Goal: Register for event/course

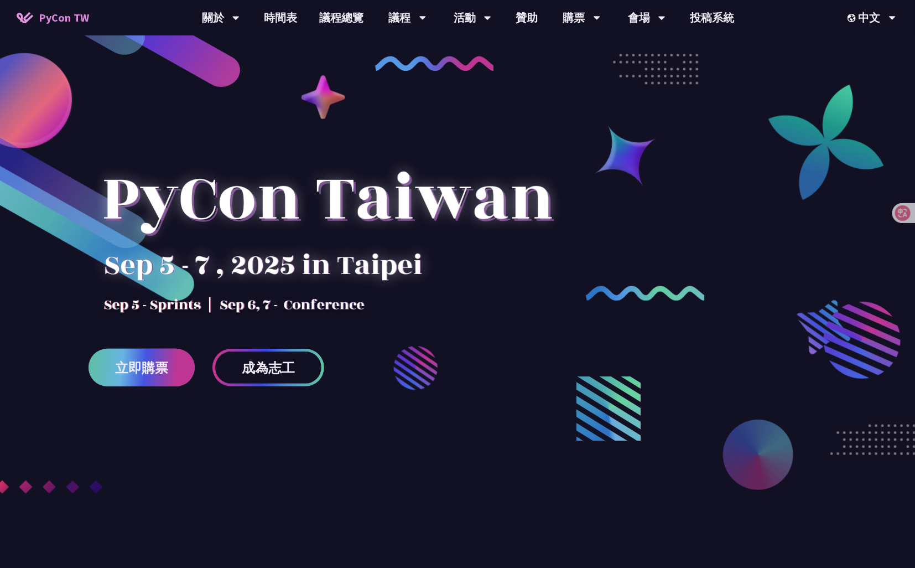
click at [136, 368] on span "立即購票" at bounding box center [141, 368] width 53 height 14
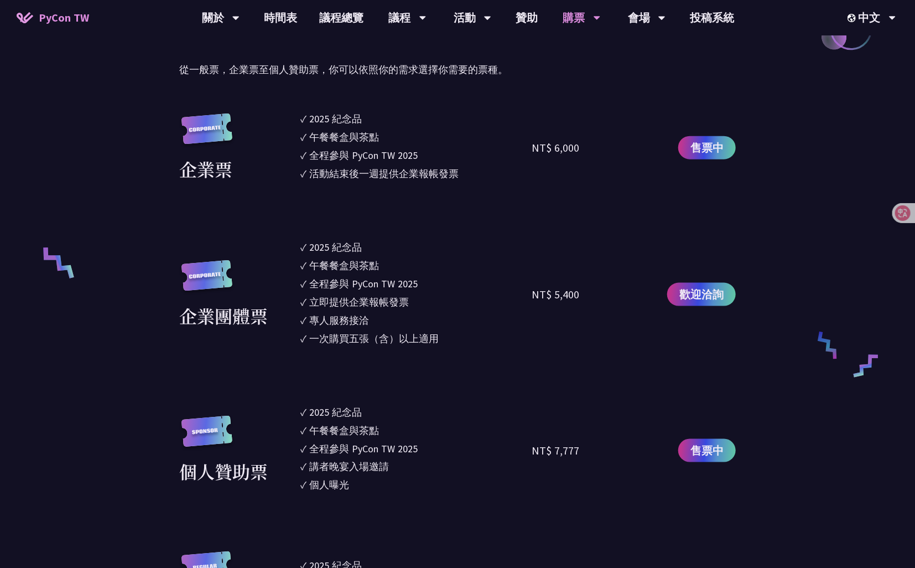
scroll to position [664, 0]
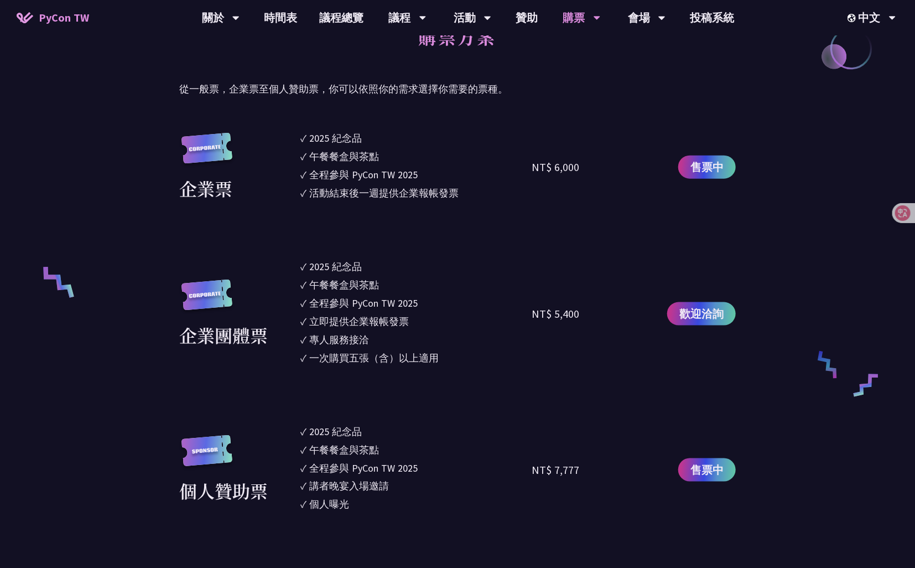
click at [431, 225] on section "企業票 ✓ 2025 紀念品 ✓ 午餐餐盒與茶點 ✓ 全程參與 PyCon TW 2025 ✓ 活動結束後一週提供企業報帳發票 NT$ 6,000 售票中 企…" at bounding box center [457, 511] width 557 height 761
click at [721, 171] on span "售票中" at bounding box center [706, 167] width 33 height 17
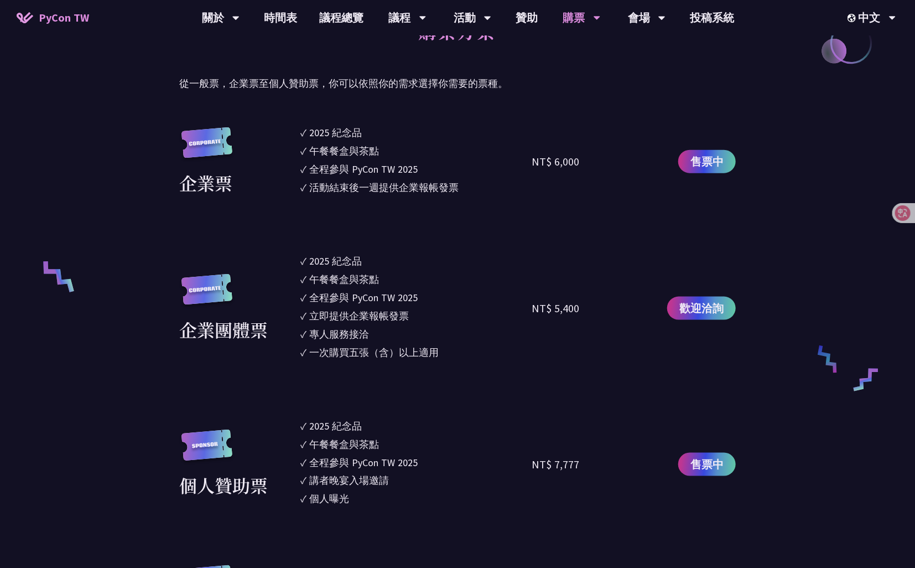
scroll to position [553, 0]
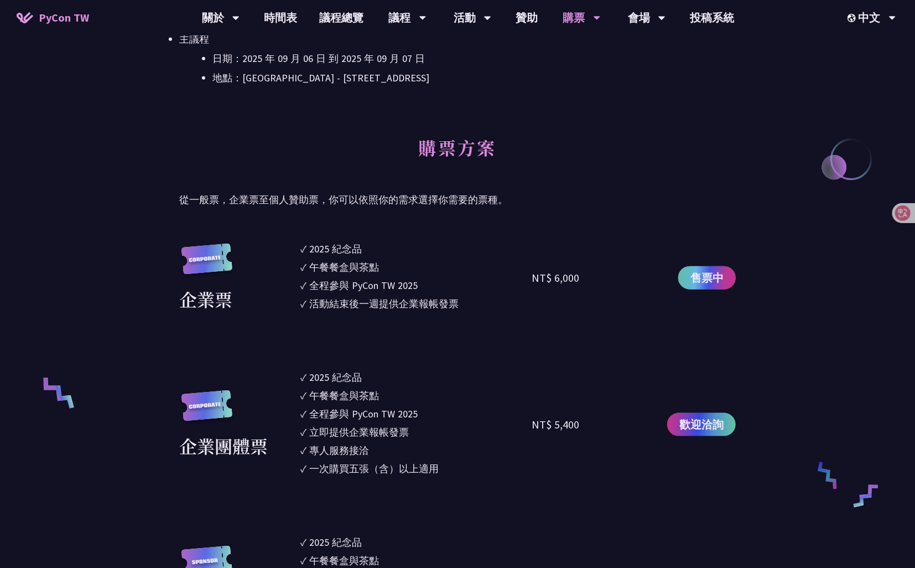
click at [710, 282] on span "售票中" at bounding box center [706, 277] width 33 height 17
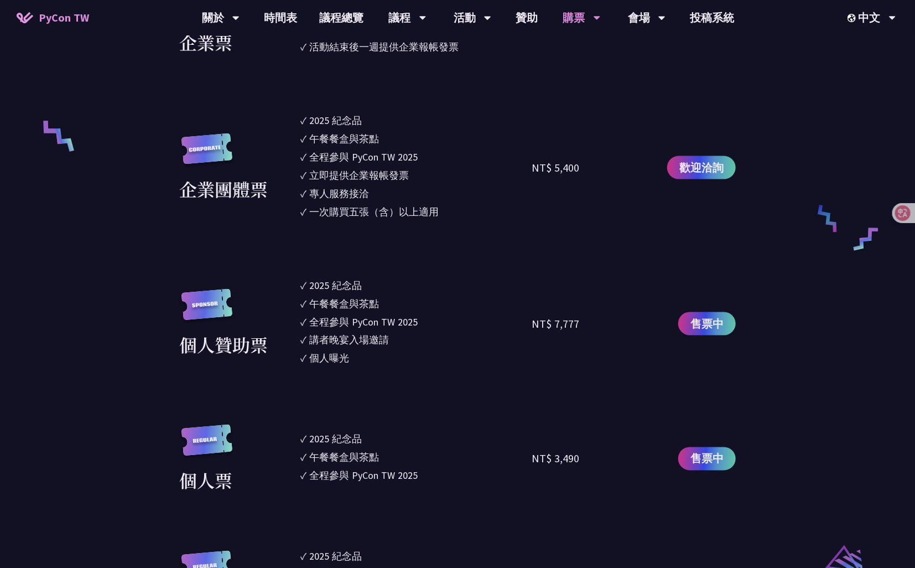
scroll to position [830, 0]
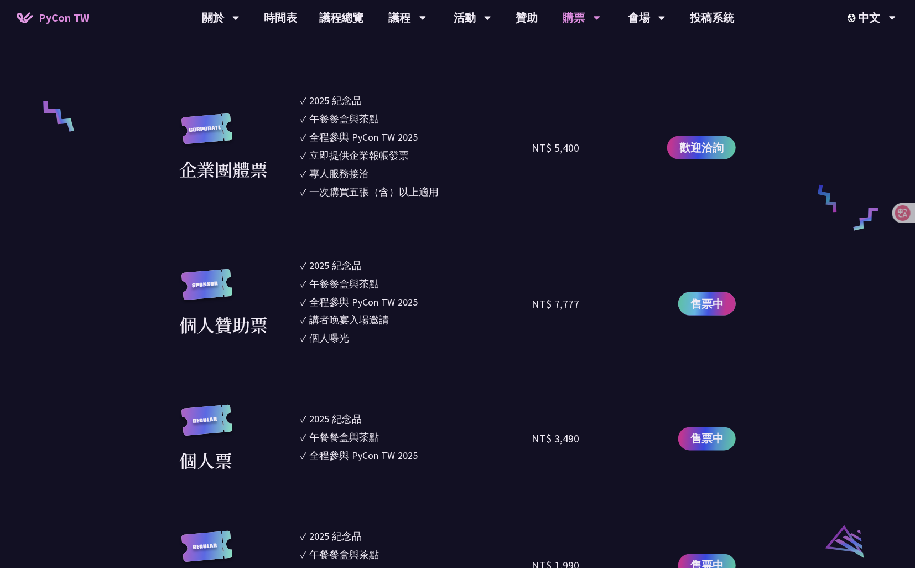
click at [719, 295] on span "售票中" at bounding box center [706, 303] width 33 height 17
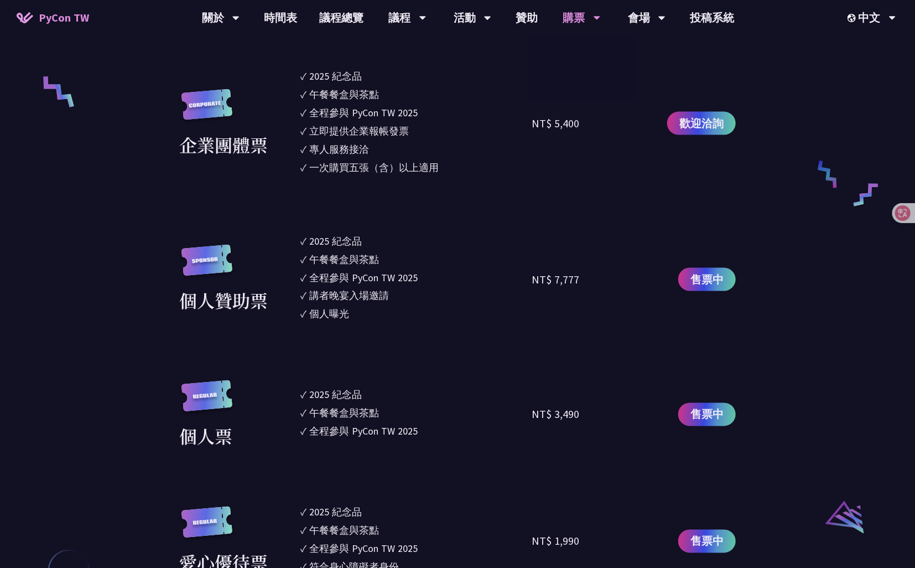
scroll to position [996, 0]
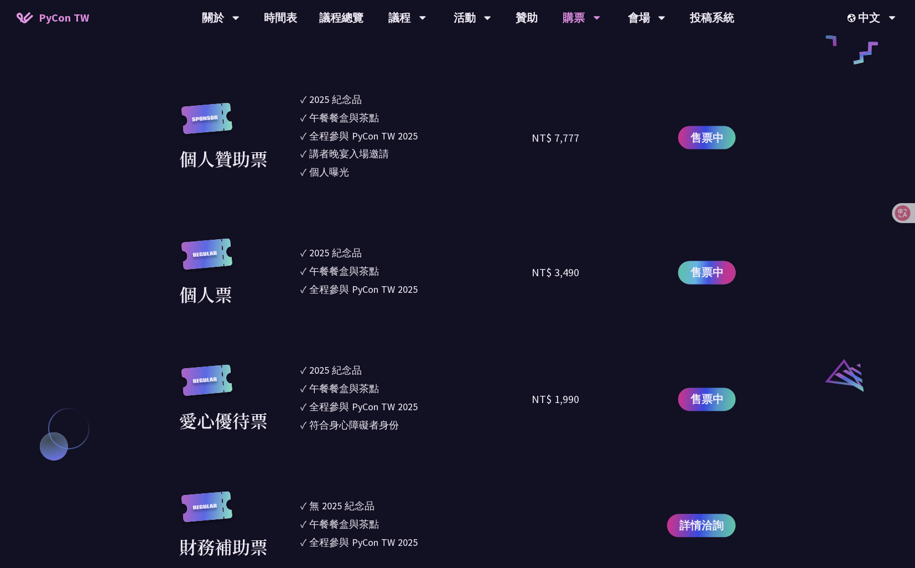
click at [713, 273] on span "售票中" at bounding box center [706, 272] width 33 height 17
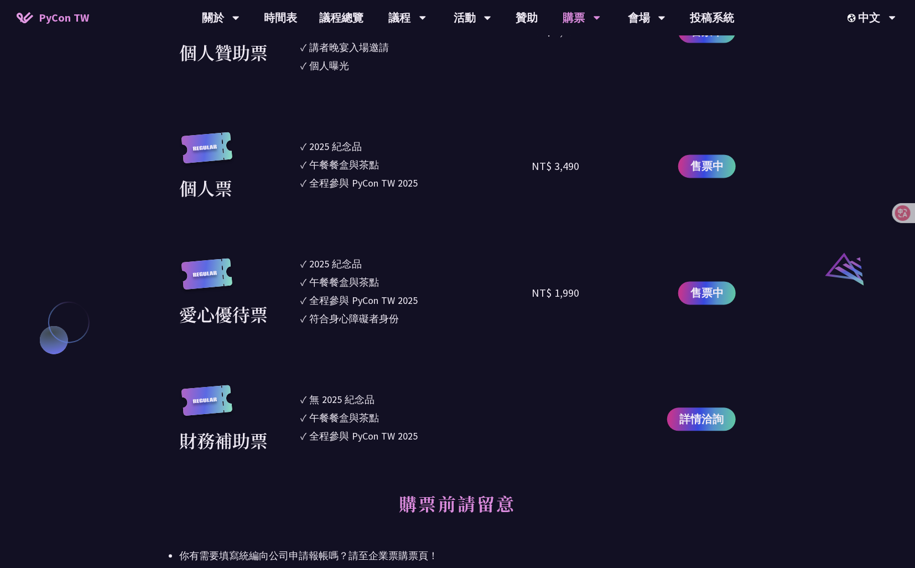
scroll to position [1162, 0]
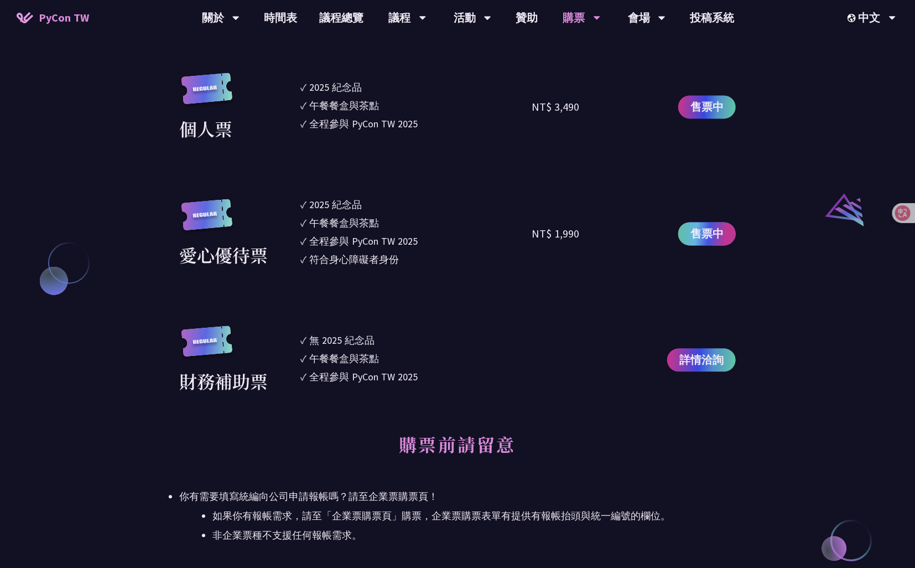
click at [720, 225] on span "售票中" at bounding box center [706, 233] width 33 height 17
click at [728, 359] on link "詳情洽詢" at bounding box center [701, 359] width 69 height 23
click at [778, 188] on div "大會資訊 衝刺開發 日期：[DATE] 地點：TBD 主議程 日期：[DATE] 到 [DATE] 地點：[GEOGRAPHIC_DATA] - ​[STRE…" at bounding box center [457, 414] width 915 height 2370
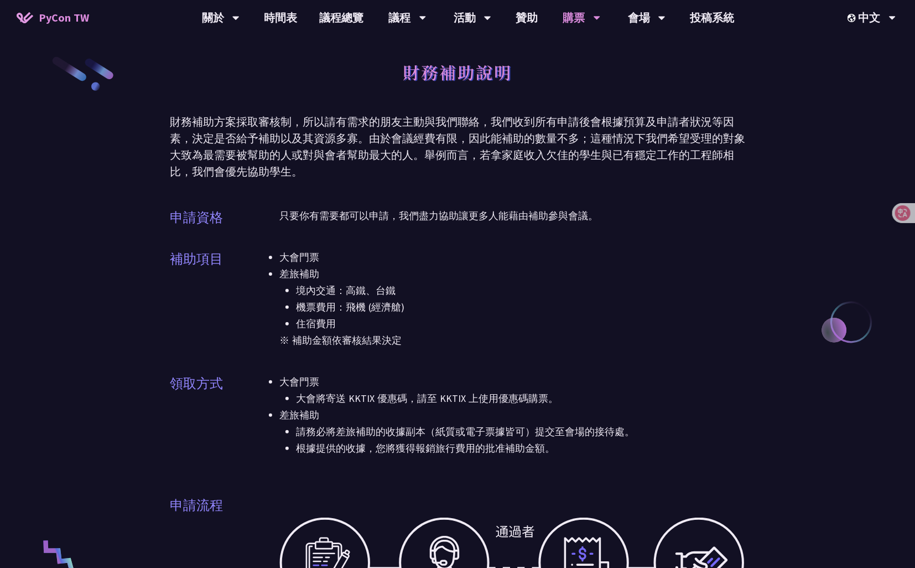
scroll to position [277, 0]
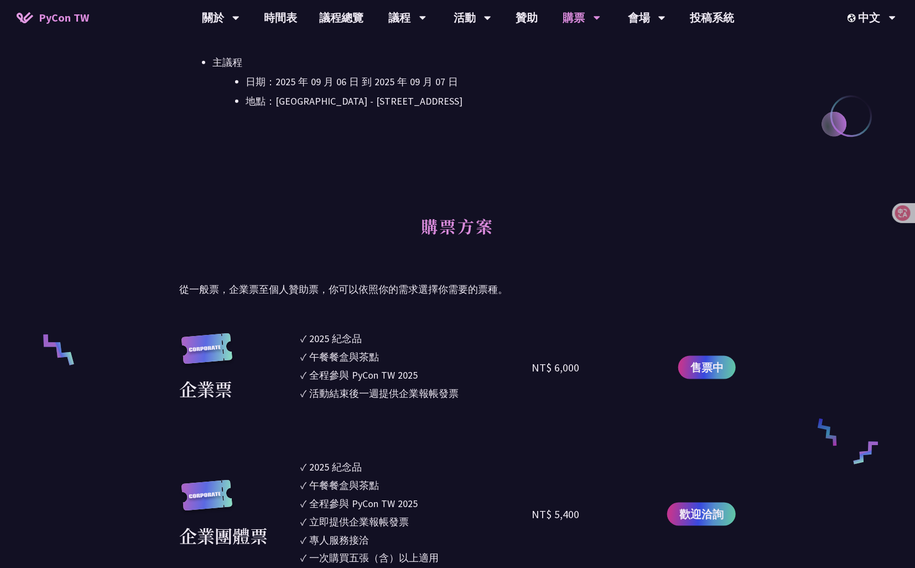
scroll to position [664, 0]
